Goal: Information Seeking & Learning: Learn about a topic

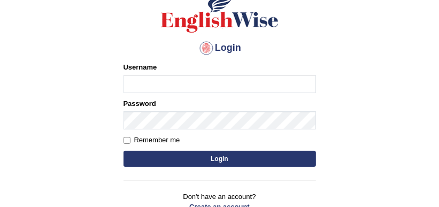
scroll to position [84, 0]
type input "karanvir_parramatta"
click at [200, 162] on button "Login" at bounding box center [219, 159] width 192 height 16
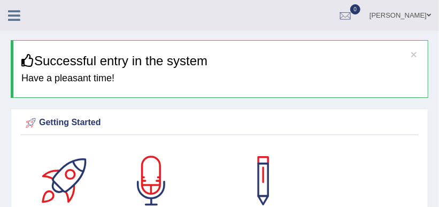
click at [13, 18] on icon at bounding box center [14, 16] width 12 height 14
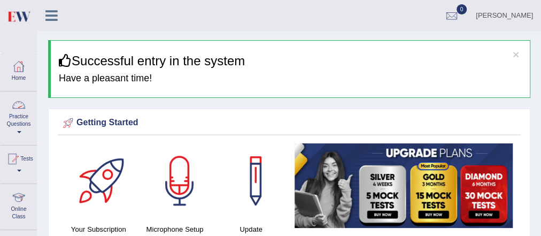
click at [15, 126] on link "Practice Questions" at bounding box center [19, 116] width 36 height 50
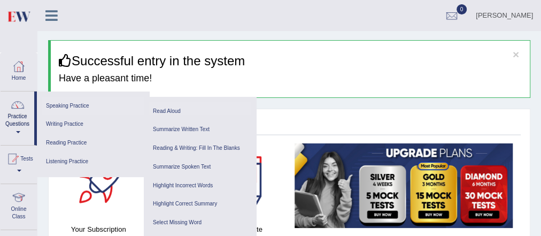
click at [160, 108] on link "Read Aloud" at bounding box center [199, 111] width 101 height 19
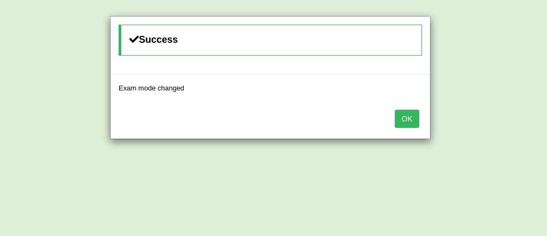
click at [411, 120] on button "OK" at bounding box center [407, 119] width 25 height 18
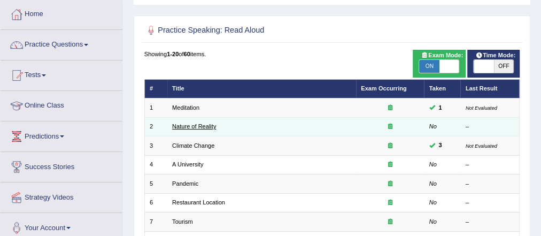
click at [189, 126] on link "Nature of Reality" at bounding box center [194, 126] width 44 height 6
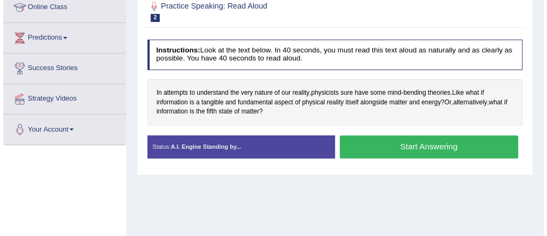
scroll to position [152, 0]
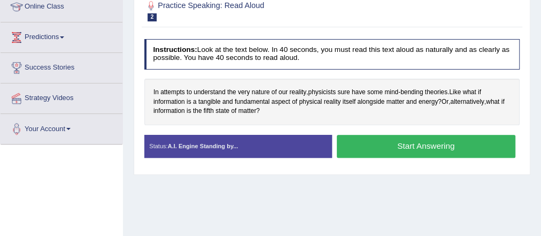
click at [399, 138] on button "Start Answering" at bounding box center [426, 146] width 178 height 23
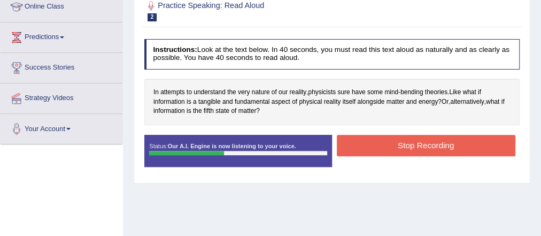
click at [399, 138] on button "Stop Recording" at bounding box center [426, 145] width 178 height 21
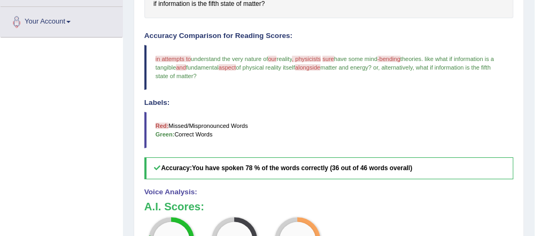
scroll to position [268, 0]
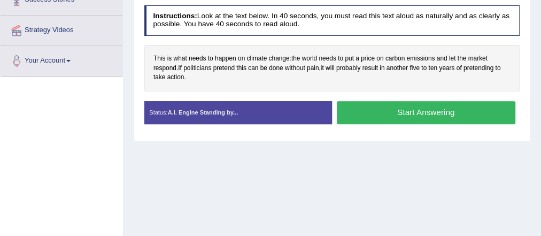
click at [425, 108] on button "Start Answering" at bounding box center [426, 112] width 178 height 23
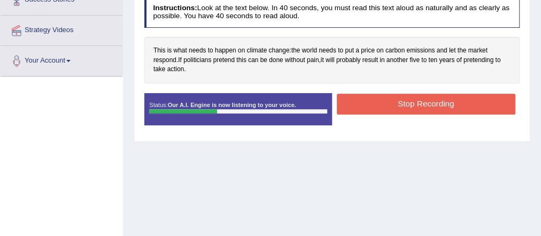
click at [423, 101] on button "Stop Recording" at bounding box center [426, 103] width 178 height 21
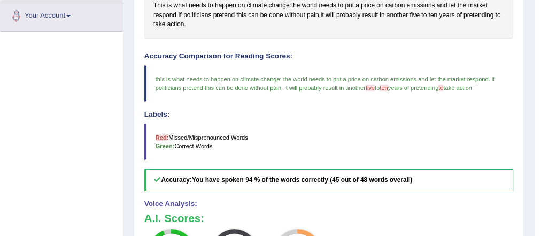
scroll to position [24, 0]
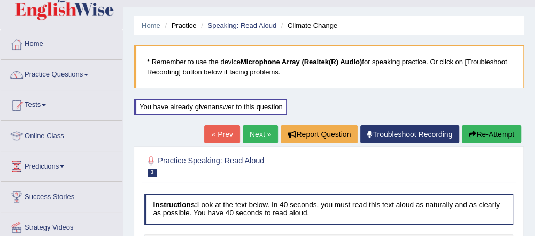
click at [65, 75] on link "Practice Questions" at bounding box center [62, 73] width 122 height 27
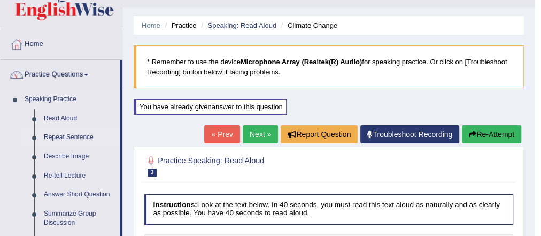
click at [65, 135] on link "Repeat Sentence" at bounding box center [79, 137] width 81 height 19
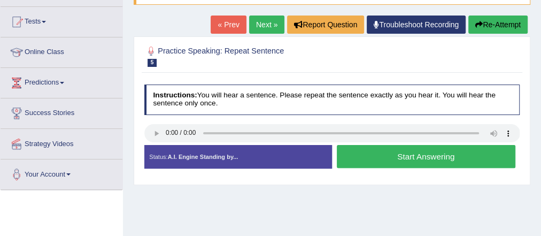
click at [407, 158] on button "Start Answering" at bounding box center [426, 156] width 178 height 23
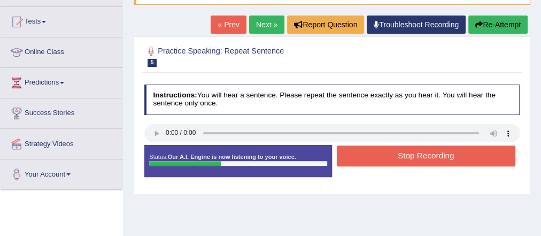
click at [407, 158] on button "Stop Recording" at bounding box center [426, 155] width 178 height 21
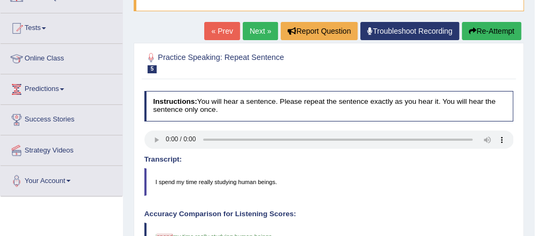
scroll to position [77, 0]
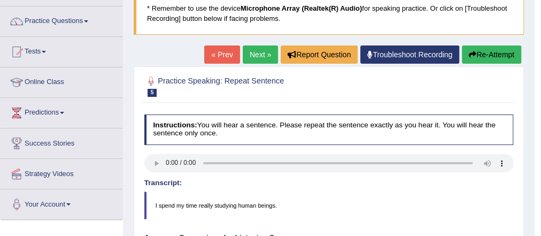
click at [263, 51] on link "Next »" at bounding box center [260, 54] width 35 height 18
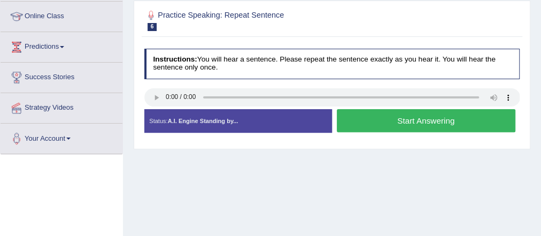
click at [384, 123] on button "Start Answering" at bounding box center [426, 120] width 178 height 23
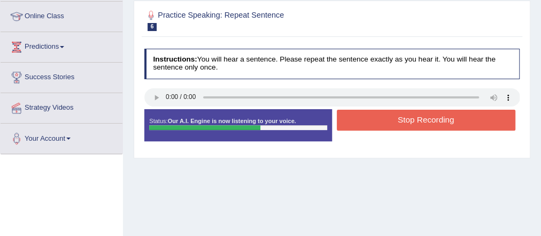
click at [384, 123] on button "Stop Recording" at bounding box center [426, 120] width 178 height 21
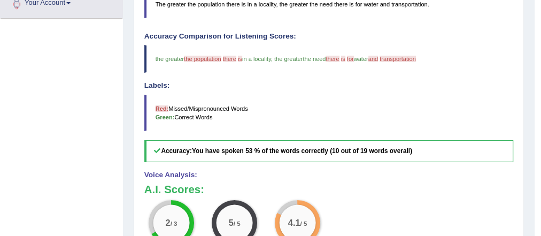
scroll to position [298, 0]
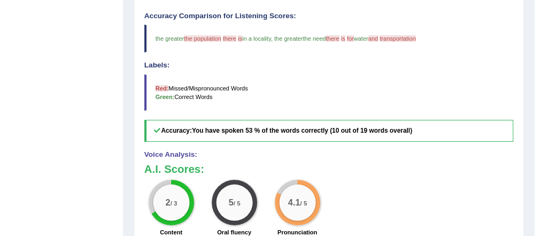
click at [105, 32] on div "Toggle navigation Home Practice Questions Speaking Practice Read Aloud Repeat S…" at bounding box center [267, 27] width 534 height 651
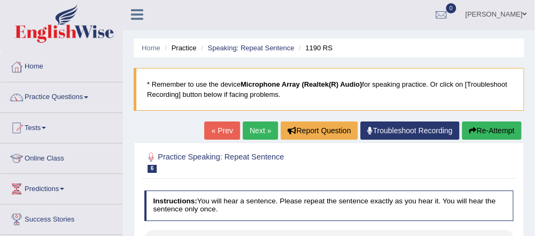
scroll to position [1, 0]
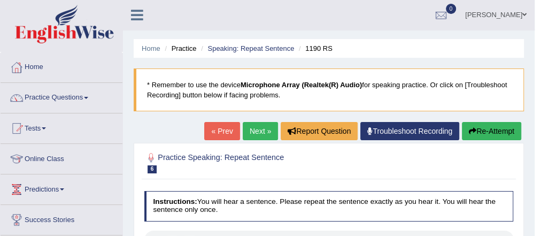
click at [22, 49] on div at bounding box center [61, 25] width 123 height 52
click at [69, 92] on link "Practice Questions" at bounding box center [62, 96] width 122 height 27
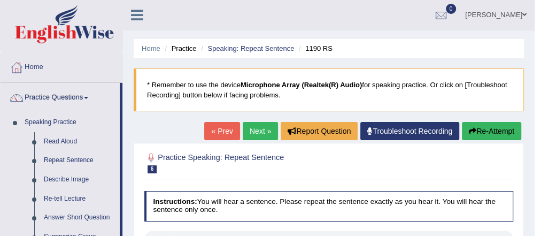
scroll to position [151, 0]
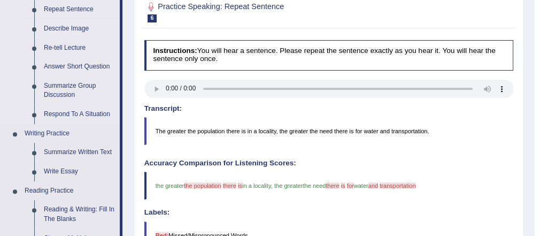
click at [62, 22] on link "Describe Image" at bounding box center [79, 28] width 81 height 19
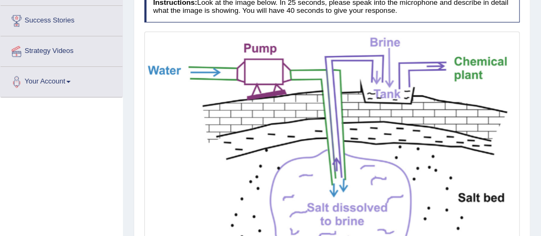
scroll to position [324, 0]
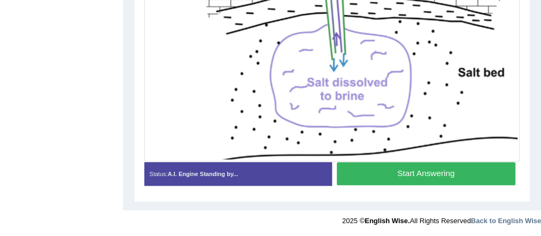
click at [400, 170] on button "Start Answering" at bounding box center [426, 173] width 178 height 23
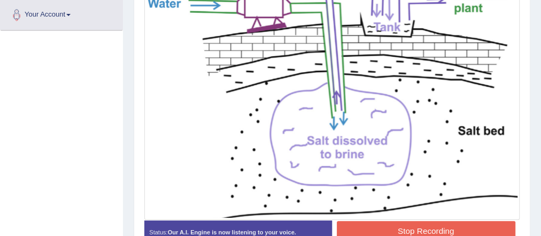
scroll to position [299, 0]
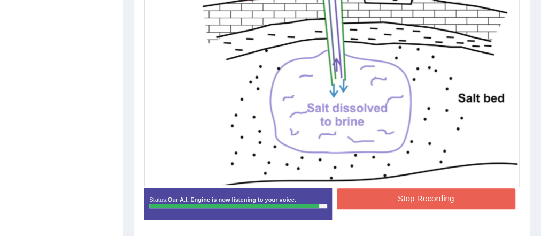
click at [427, 192] on button "Stop Recording" at bounding box center [426, 198] width 178 height 21
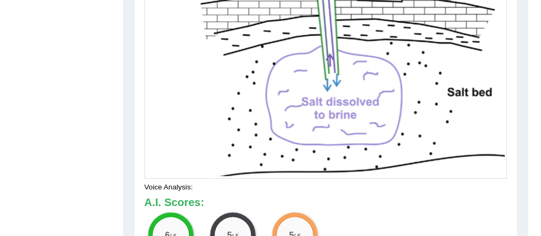
click at [255, 120] on div "Our A.I. Engine is working on your speech analysis! Please be patient. It may t…" at bounding box center [270, 118] width 541 height 236
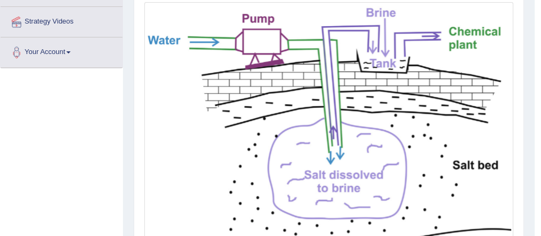
scroll to position [0, 0]
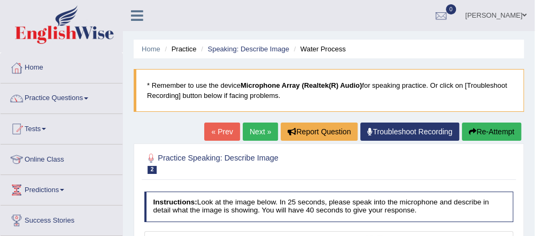
click at [262, 130] on link "Next »" at bounding box center [260, 131] width 35 height 18
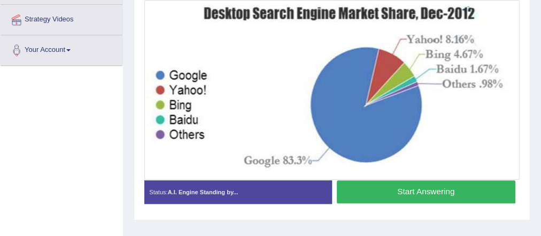
scroll to position [231, 0]
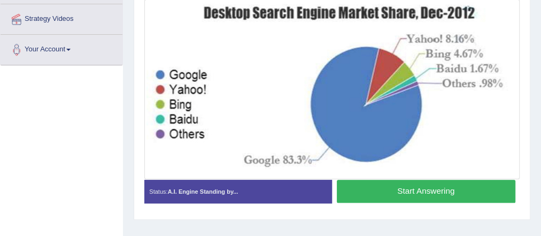
click at [408, 186] on button "Start Answering" at bounding box center [426, 190] width 178 height 23
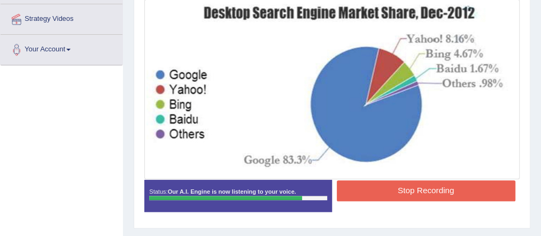
click at [408, 186] on button "Stop Recording" at bounding box center [426, 190] width 178 height 21
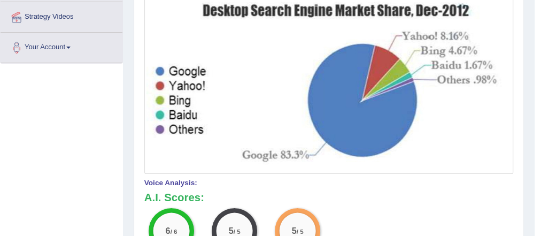
scroll to position [232, 0]
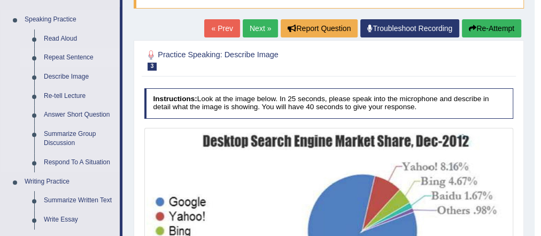
scroll to position [103, 0]
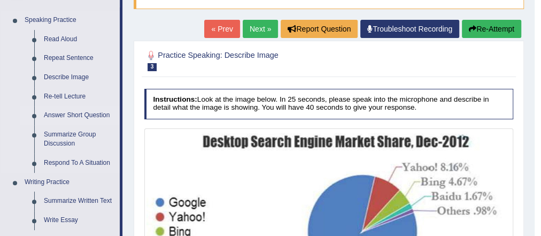
click at [65, 112] on link "Answer Short Question" at bounding box center [79, 115] width 81 height 19
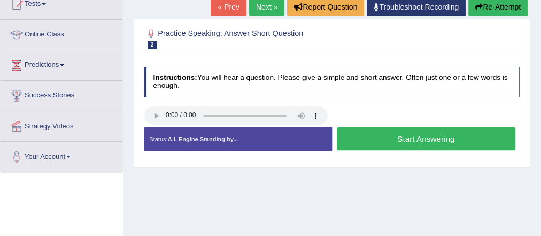
click at [409, 142] on button "Start Answering" at bounding box center [426, 138] width 178 height 23
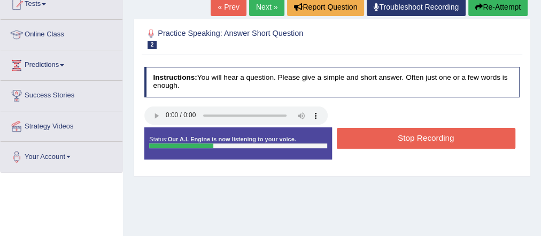
click at [409, 142] on button "Stop Recording" at bounding box center [426, 138] width 178 height 21
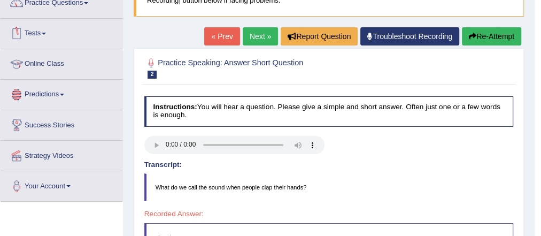
scroll to position [95, 0]
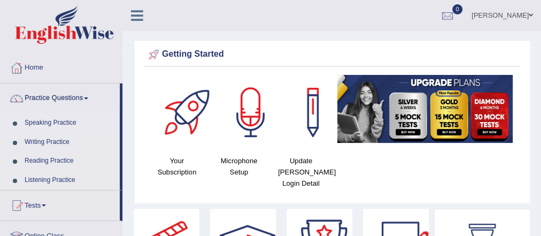
click at [56, 119] on link "Speaking Practice" at bounding box center [70, 122] width 100 height 19
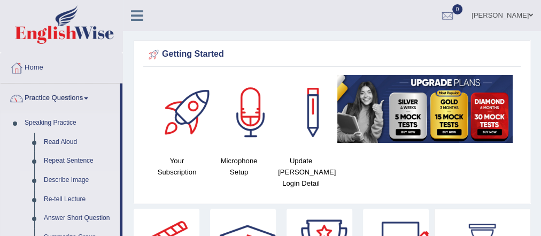
scroll to position [71, 0]
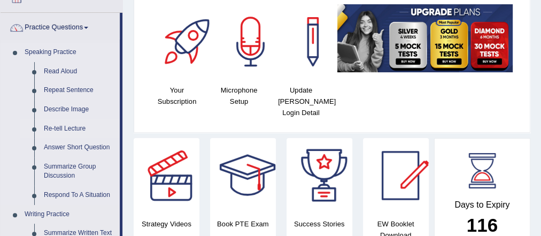
click at [59, 127] on link "Re-tell Lecture" at bounding box center [79, 128] width 81 height 19
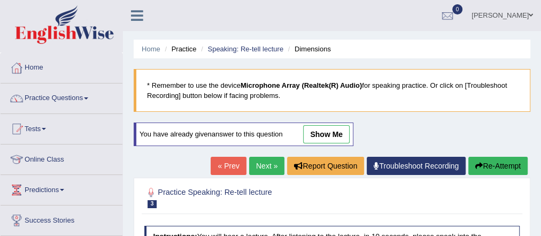
click at [335, 125] on link "show me" at bounding box center [326, 134] width 46 height 18
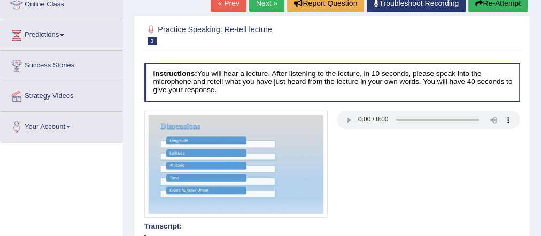
scroll to position [137, 0]
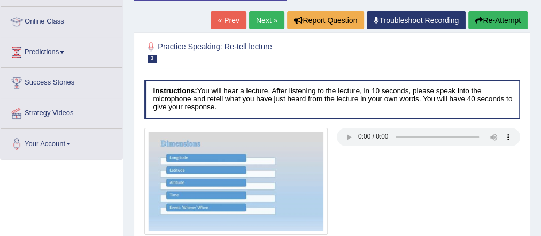
click at [266, 14] on link "Next »" at bounding box center [266, 20] width 35 height 18
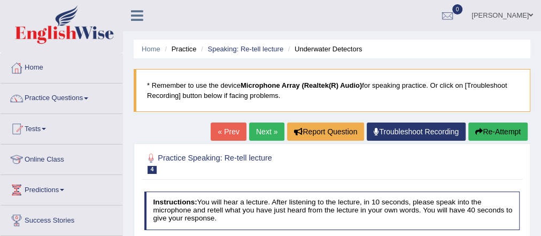
click at [259, 133] on link "Next »" at bounding box center [266, 131] width 35 height 18
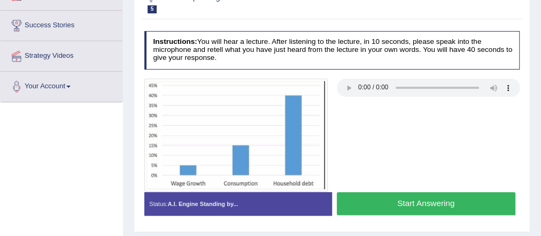
click at [391, 199] on button "Start Answering" at bounding box center [426, 203] width 178 height 23
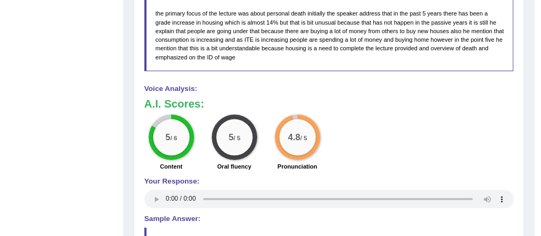
scroll to position [233, 0]
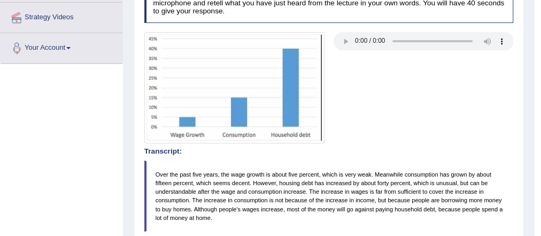
click at [73, 93] on div "Toggle navigation Home Practice Questions Speaking Practice Read Aloud Repeat S…" at bounding box center [267, 181] width 534 height 828
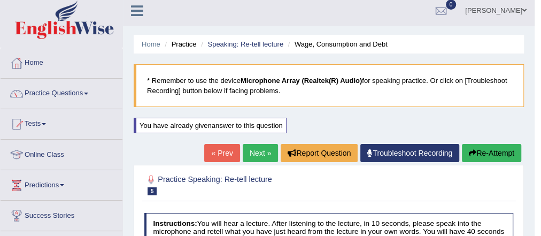
click at [73, 93] on link "Practice Questions" at bounding box center [62, 92] width 122 height 27
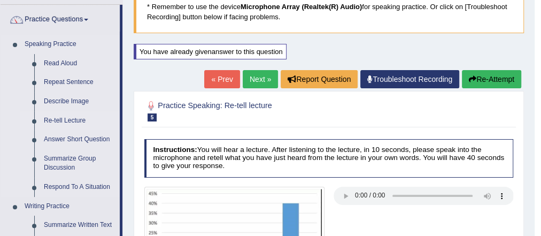
scroll to position [79, 0]
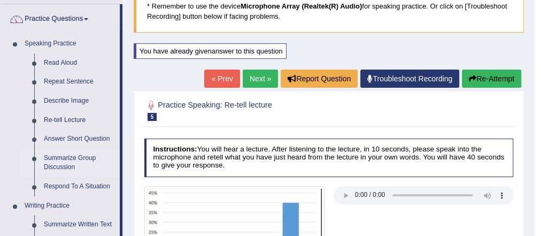
click at [69, 159] on link "Summarize Group Discussion" at bounding box center [79, 163] width 81 height 28
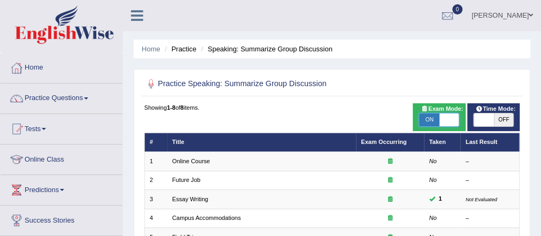
click at [439, 115] on span at bounding box center [449, 119] width 20 height 13
checkbox input "false"
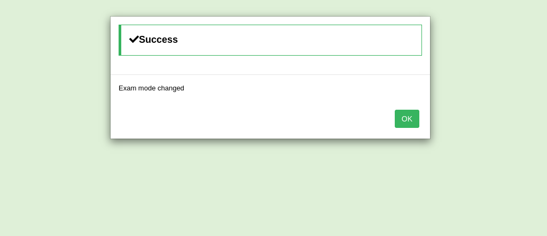
click at [416, 118] on button "OK" at bounding box center [407, 119] width 25 height 18
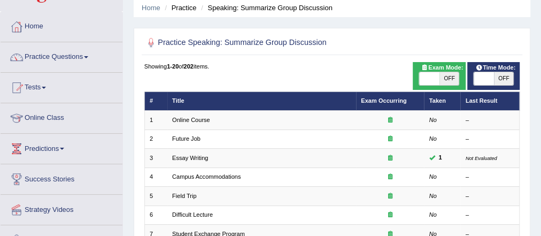
scroll to position [41, 0]
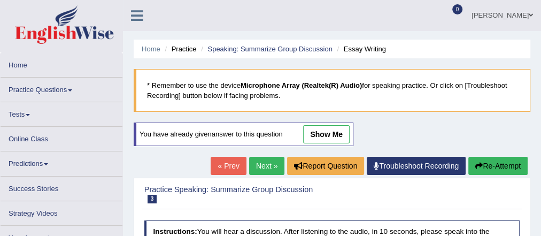
click at [323, 138] on link "show me" at bounding box center [326, 134] width 46 height 18
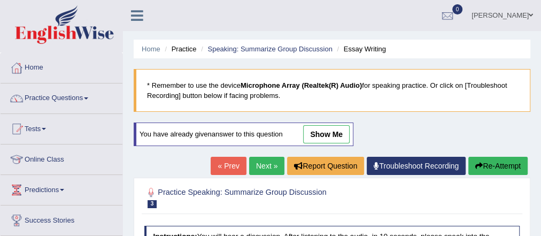
click at [334, 139] on link "show me" at bounding box center [326, 134] width 46 height 18
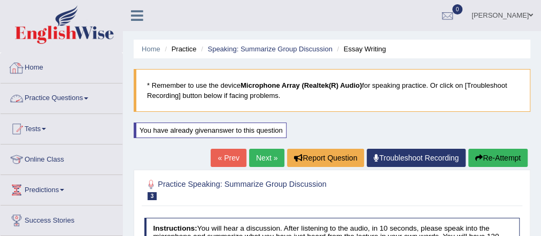
click at [76, 97] on link "Practice Questions" at bounding box center [62, 96] width 122 height 27
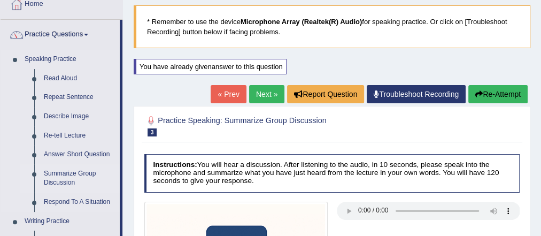
scroll to position [66, 0]
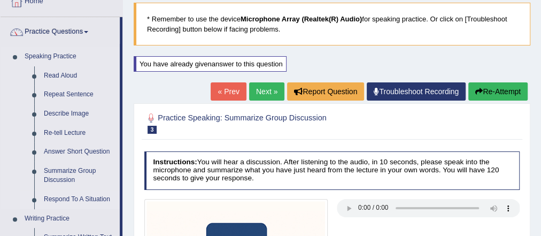
click at [62, 194] on link "Respond To A Situation" at bounding box center [79, 199] width 81 height 19
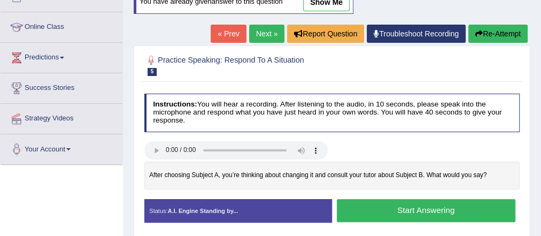
scroll to position [132, 0]
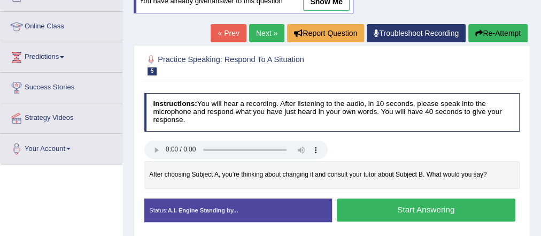
click at [263, 29] on link "Next »" at bounding box center [266, 33] width 35 height 18
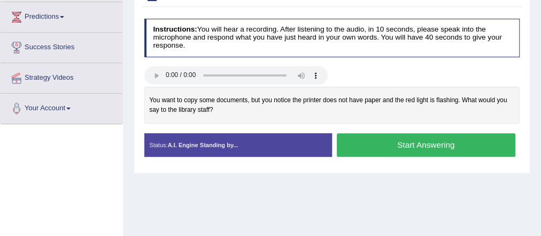
scroll to position [182, 0]
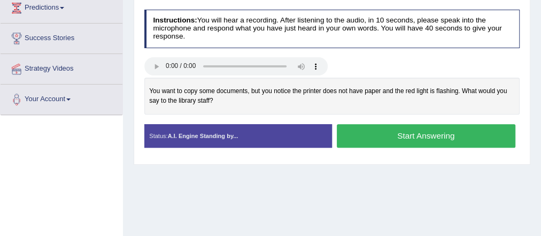
click at [371, 127] on button "Start Answering" at bounding box center [426, 135] width 178 height 23
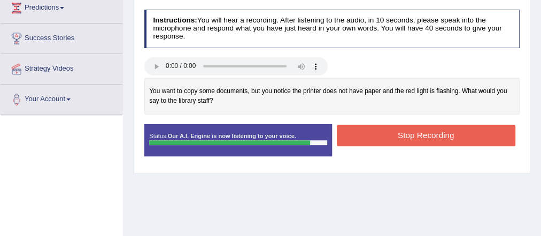
click at [371, 127] on button "Stop Recording" at bounding box center [426, 134] width 178 height 21
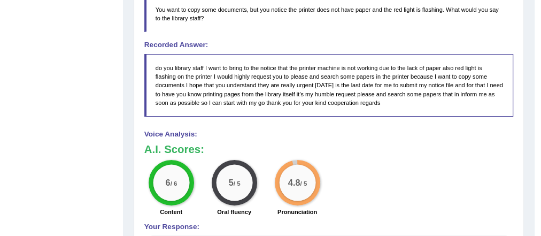
scroll to position [323, 0]
